Goal: Transaction & Acquisition: Purchase product/service

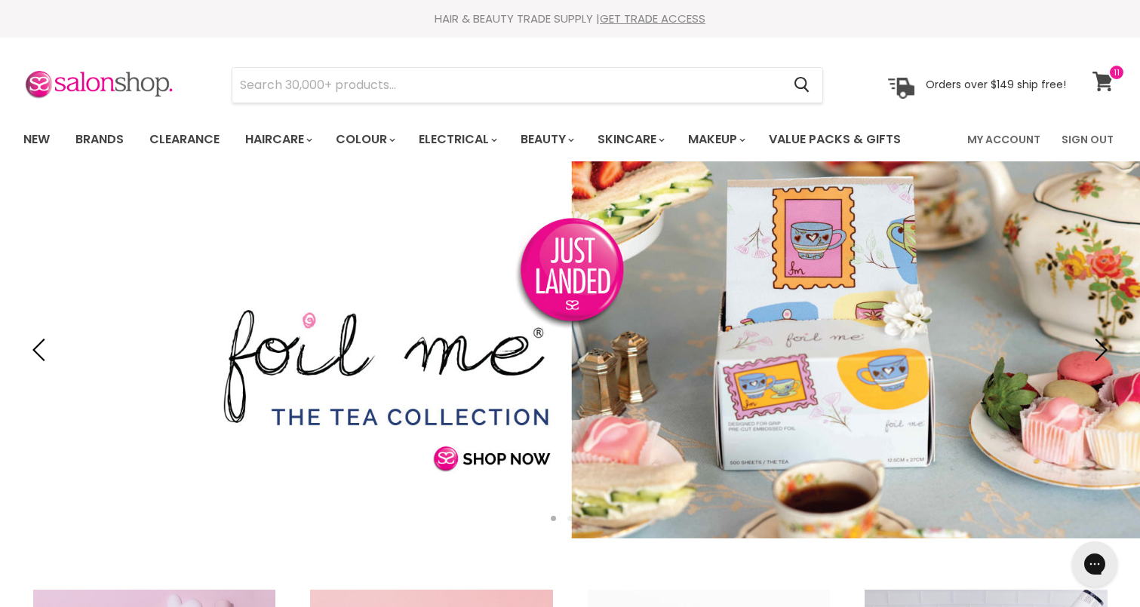
click at [1094, 75] on icon at bounding box center [1103, 82] width 21 height 20
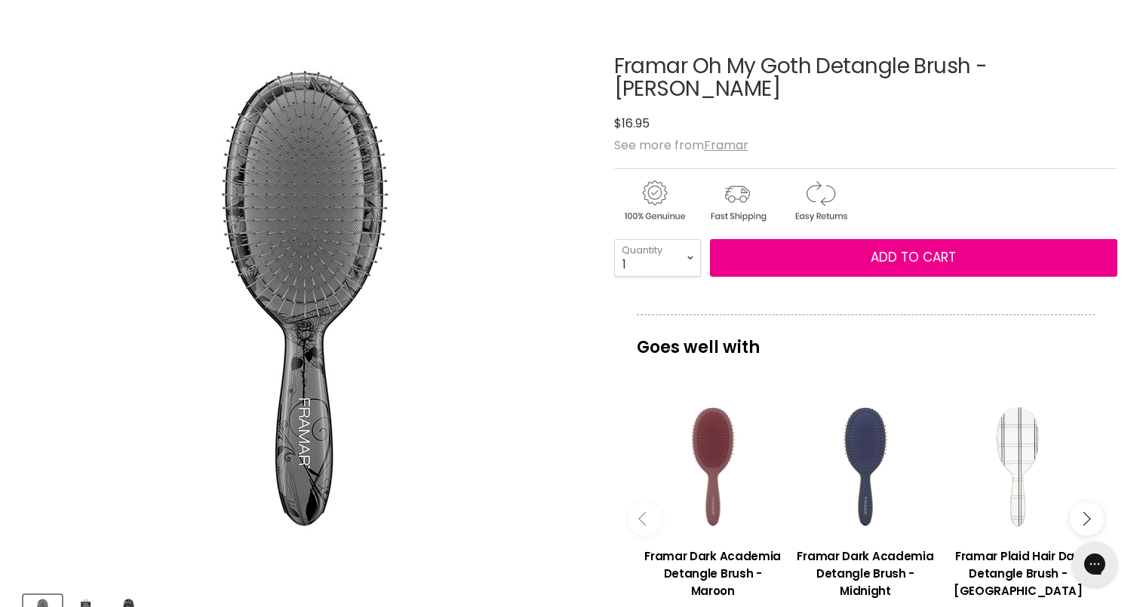
scroll to position [168, 0]
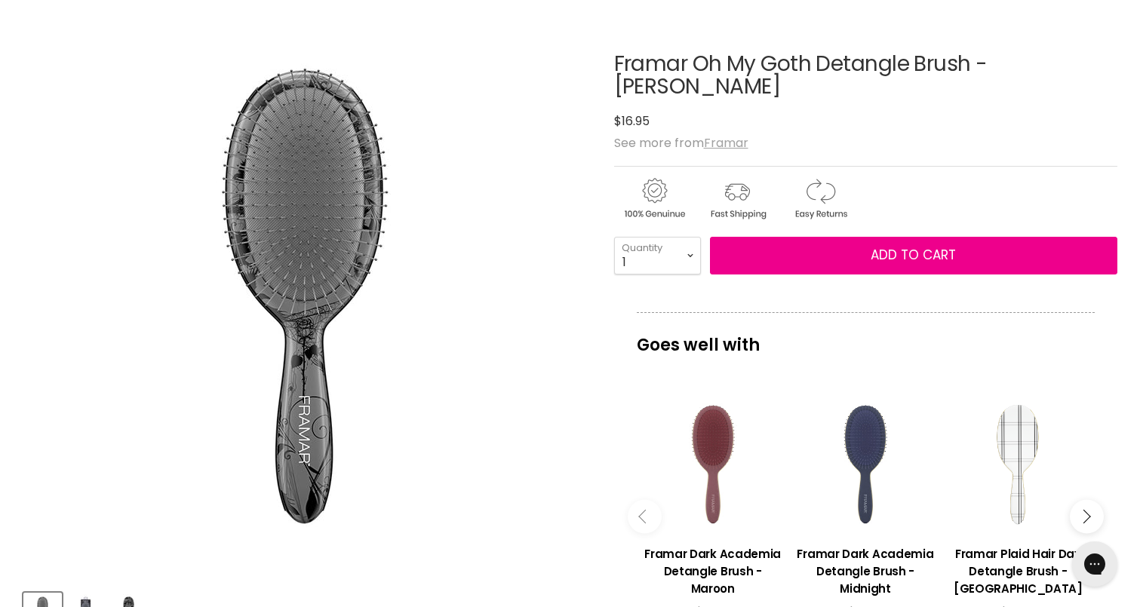
click at [727, 134] on u "Framar" at bounding box center [726, 142] width 45 height 17
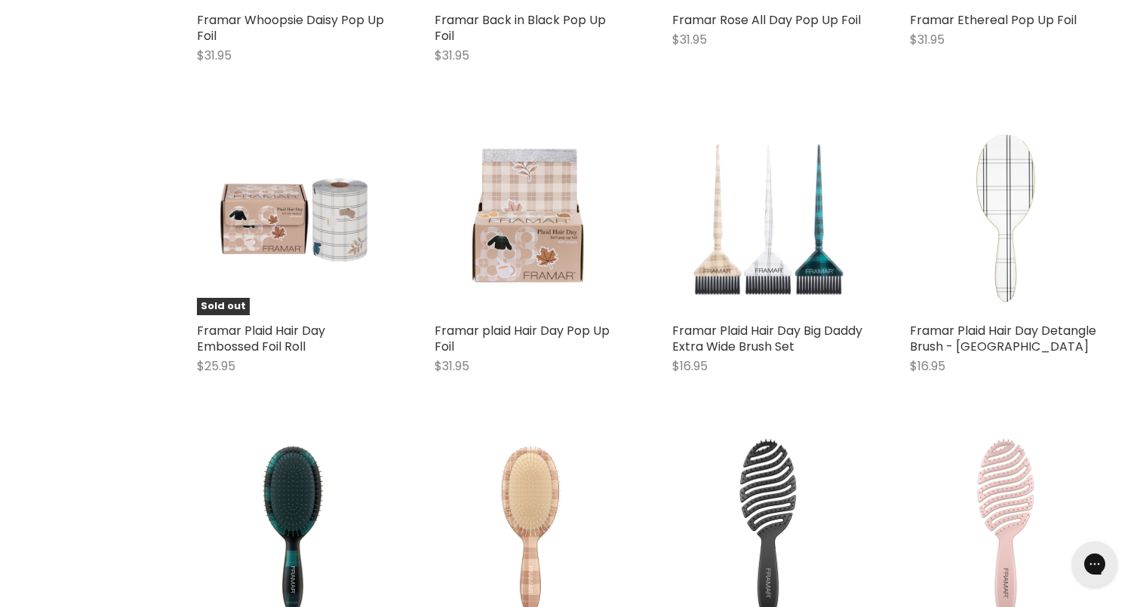
scroll to position [3450, 0]
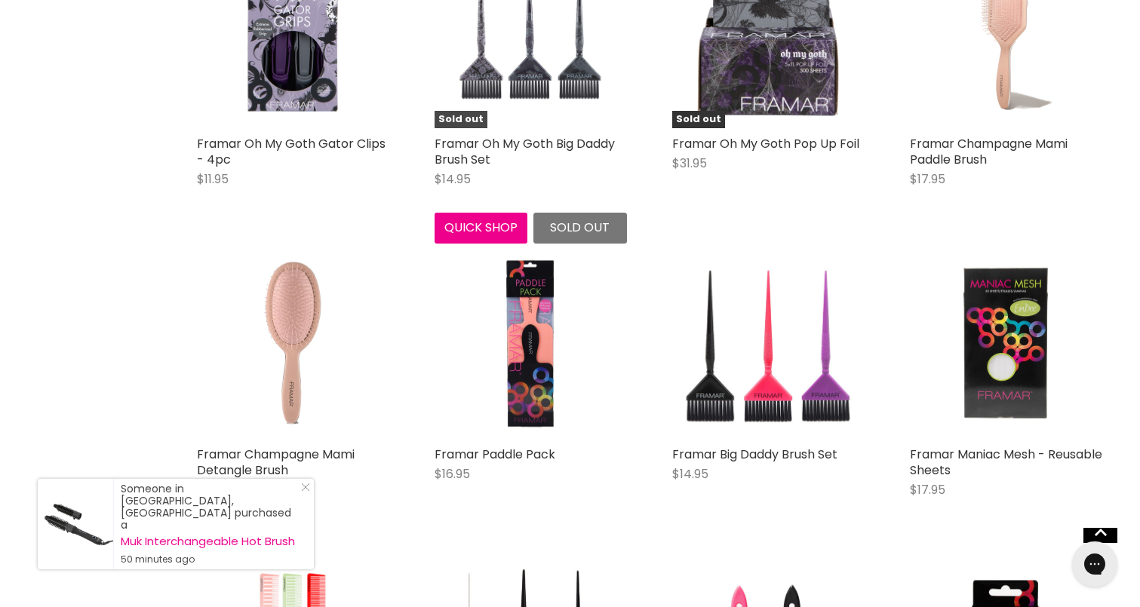
scroll to position [7114, 0]
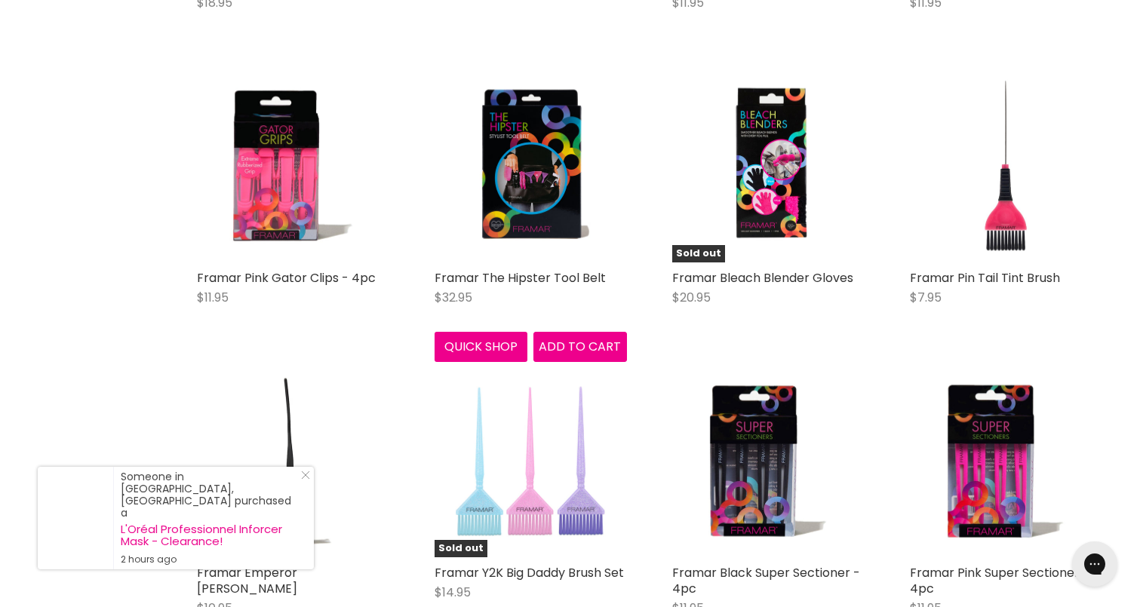
scroll to position [7833, 0]
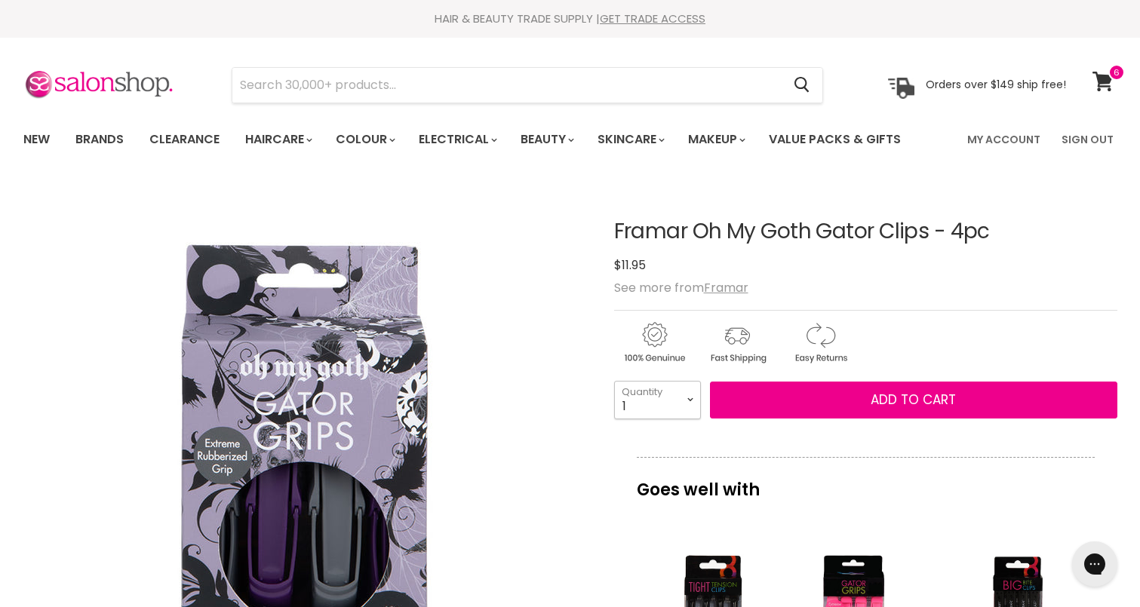
select select "6"
type input "6"
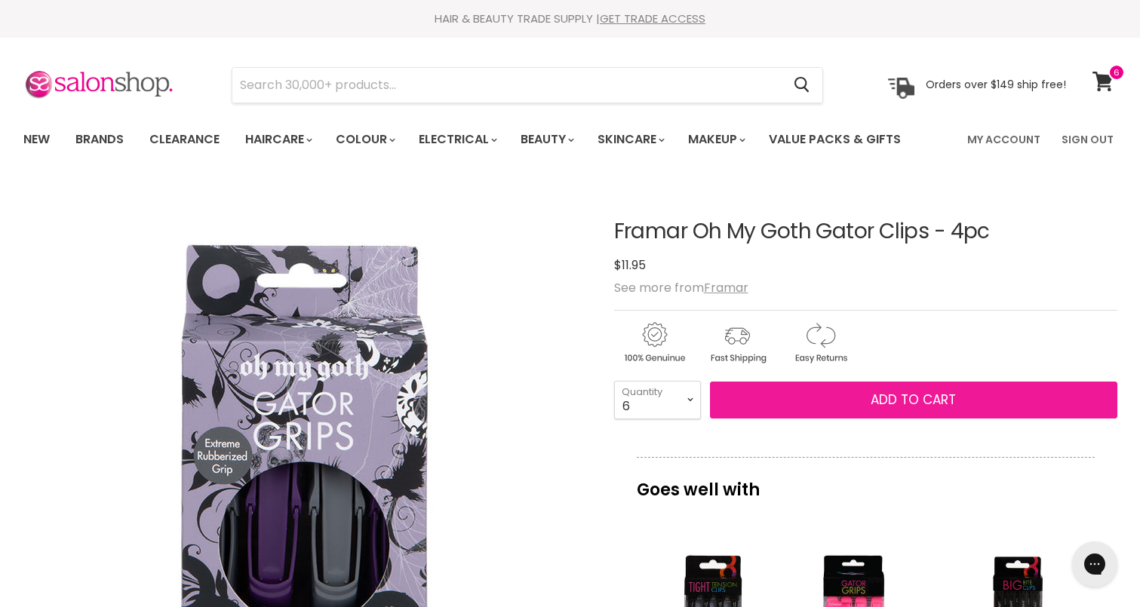
click at [801, 395] on button "Add to cart" at bounding box center [913, 401] width 407 height 38
click at [824, 407] on button "Add to cart" at bounding box center [913, 401] width 407 height 38
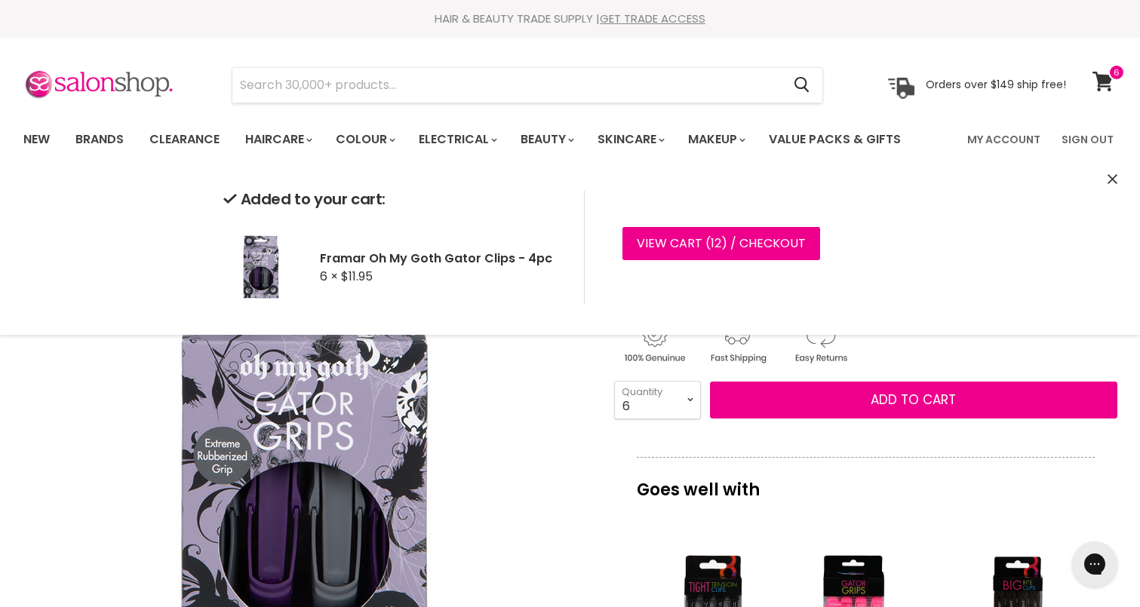
click at [1025, 87] on p "Orders over $149 ship free!" at bounding box center [996, 85] width 140 height 14
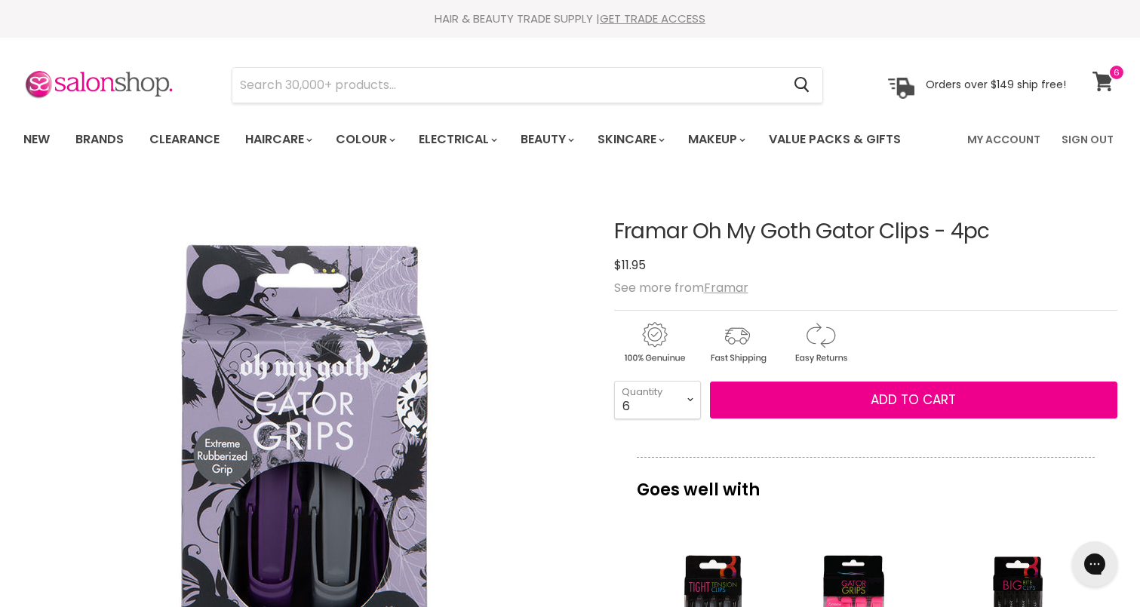
click at [1110, 94] on link "View cart" at bounding box center [1105, 81] width 40 height 35
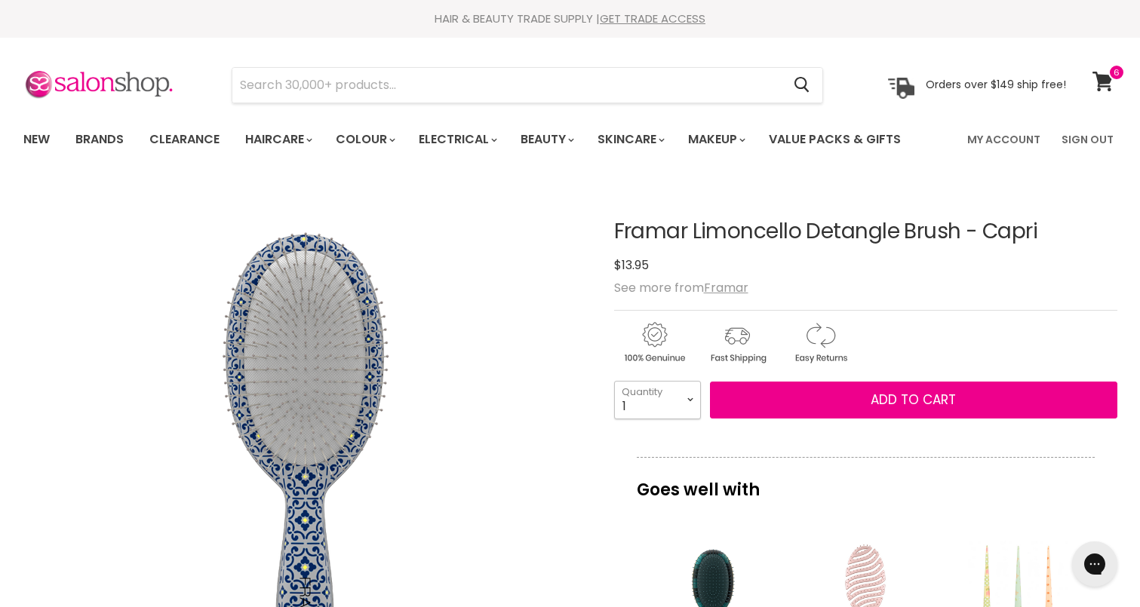
select select "5"
type input "5"
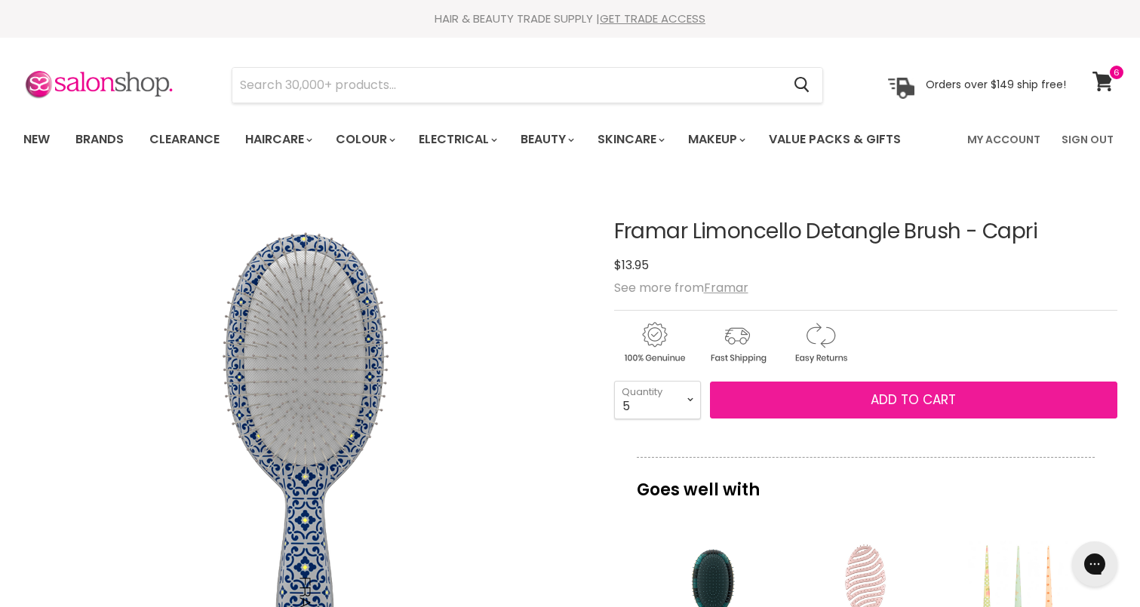
click at [784, 405] on button "Add to cart" at bounding box center [913, 401] width 407 height 38
click at [810, 398] on button "Add to cart" at bounding box center [913, 401] width 407 height 38
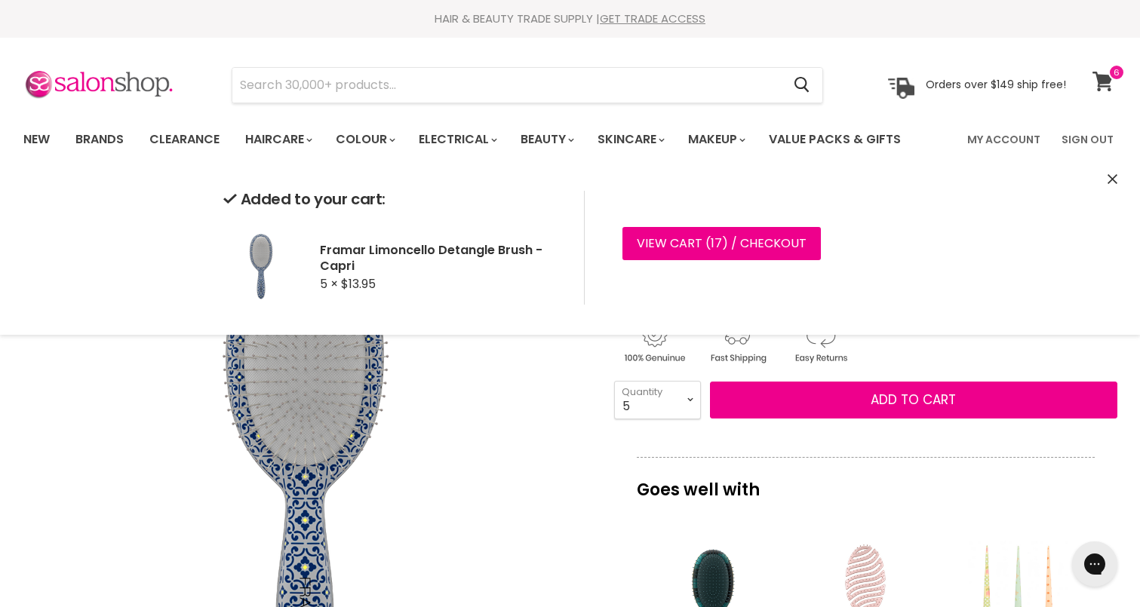
click at [1112, 72] on span at bounding box center [1117, 72] width 17 height 17
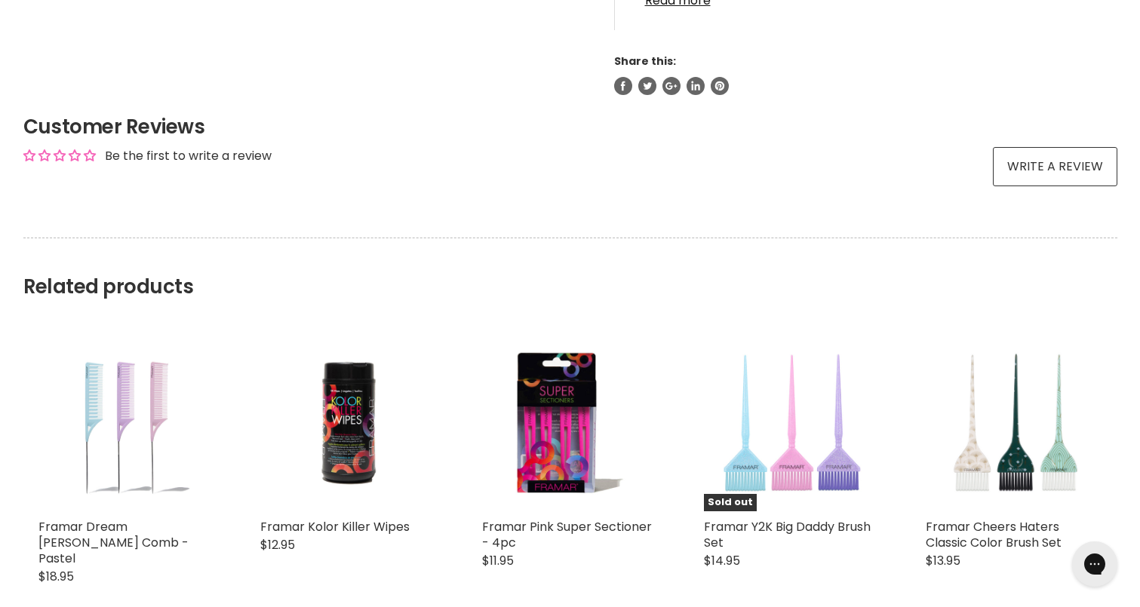
scroll to position [1123, 0]
